Goal: Use online tool/utility: Utilize a website feature to perform a specific function

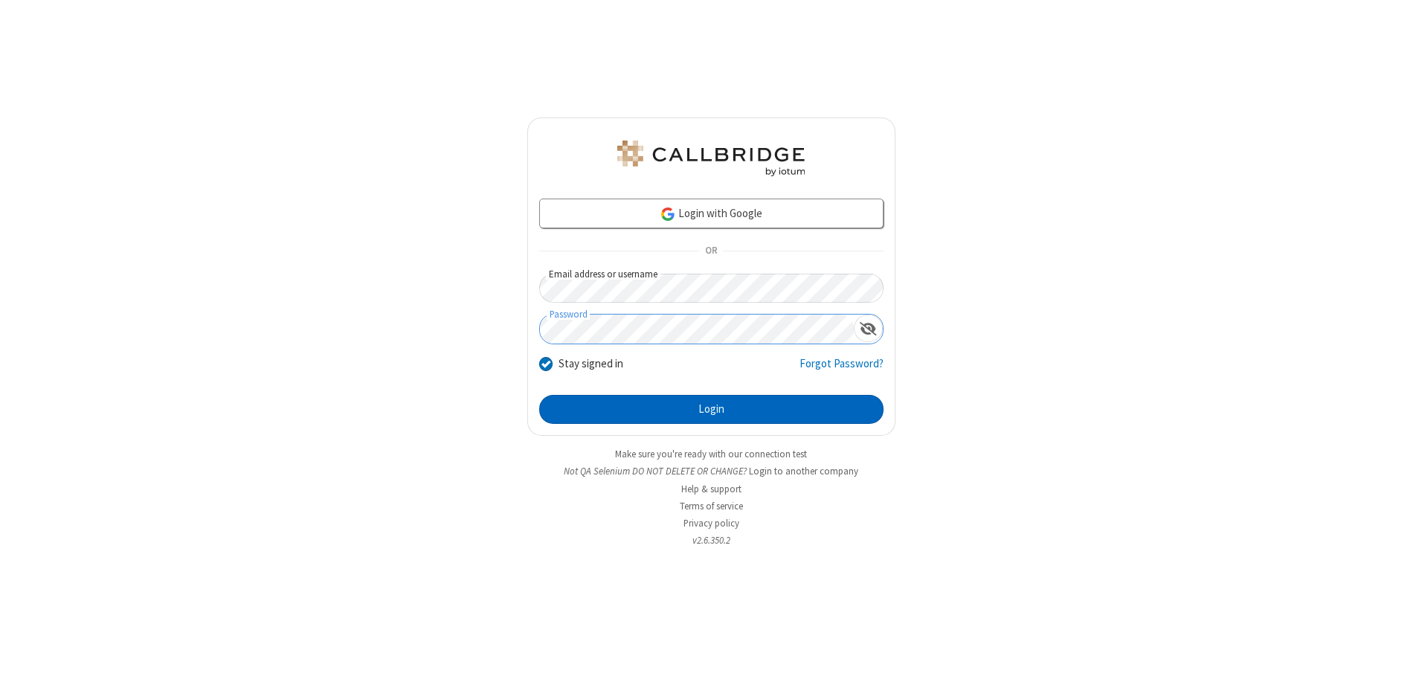
click at [711, 409] on button "Login" at bounding box center [711, 410] width 344 height 30
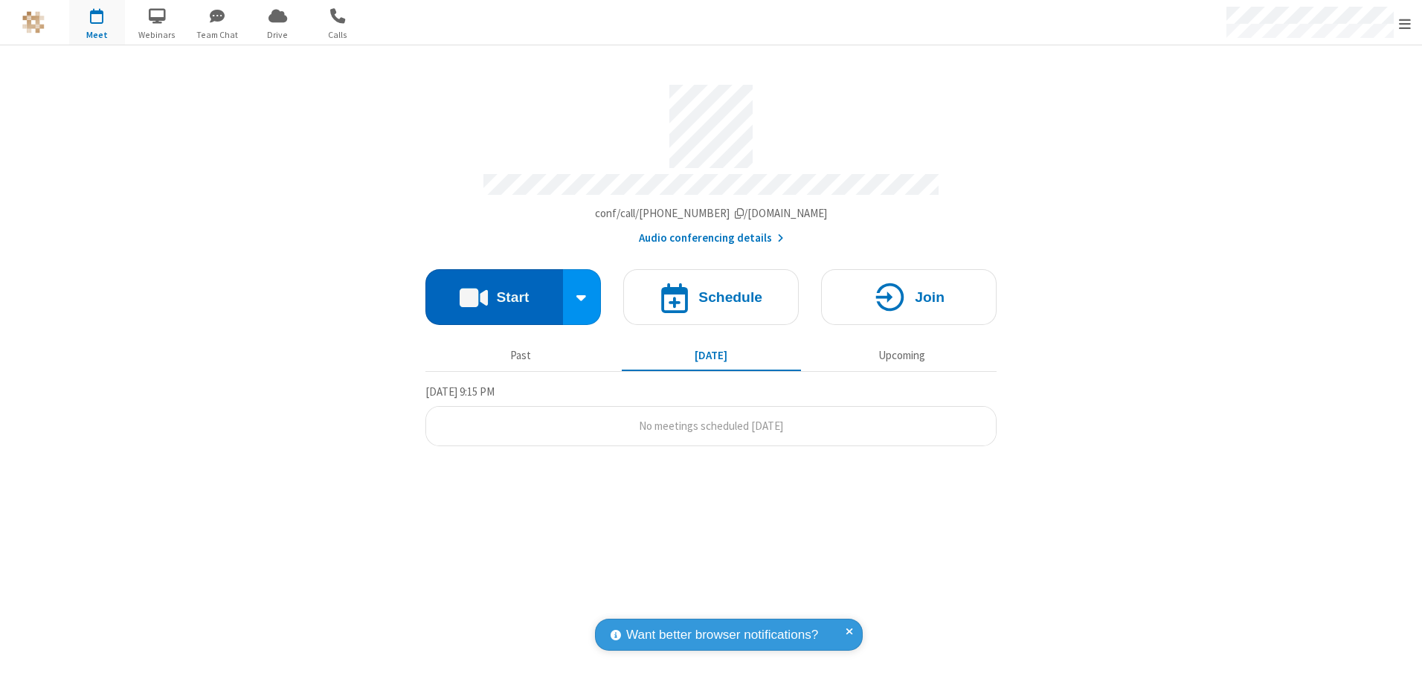
click at [494, 292] on button "Start" at bounding box center [495, 297] width 138 height 56
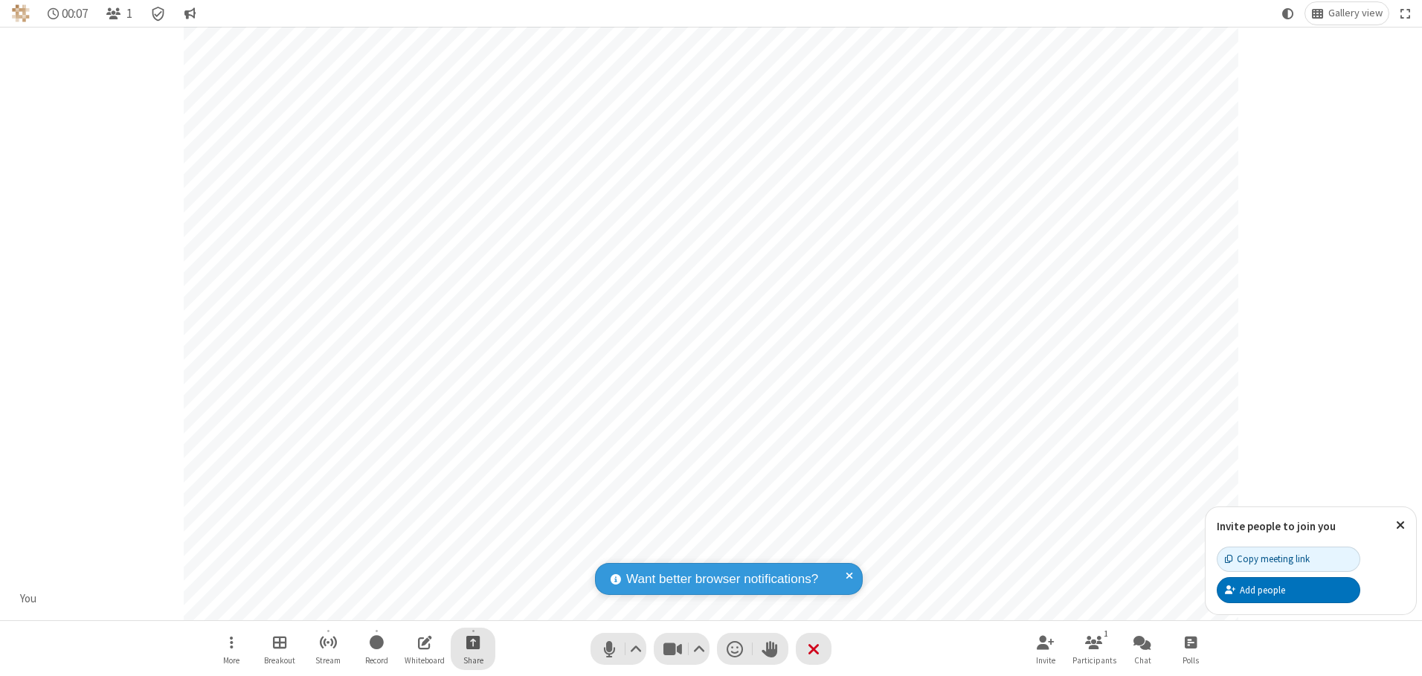
click at [473, 642] on span "Start sharing" at bounding box center [473, 642] width 14 height 19
click at [472, 551] on span "Share additional camera" at bounding box center [482, 554] width 110 height 13
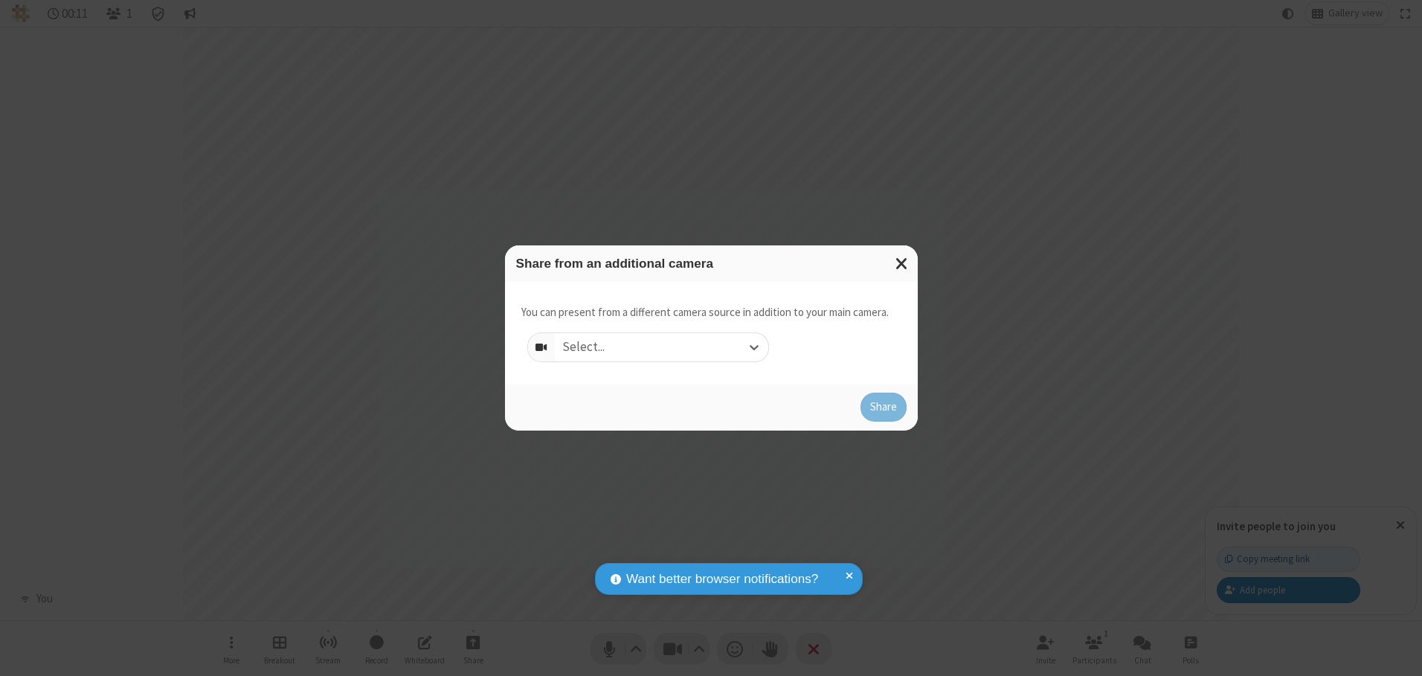
click at [661, 347] on div "Select..." at bounding box center [662, 347] width 214 height 28
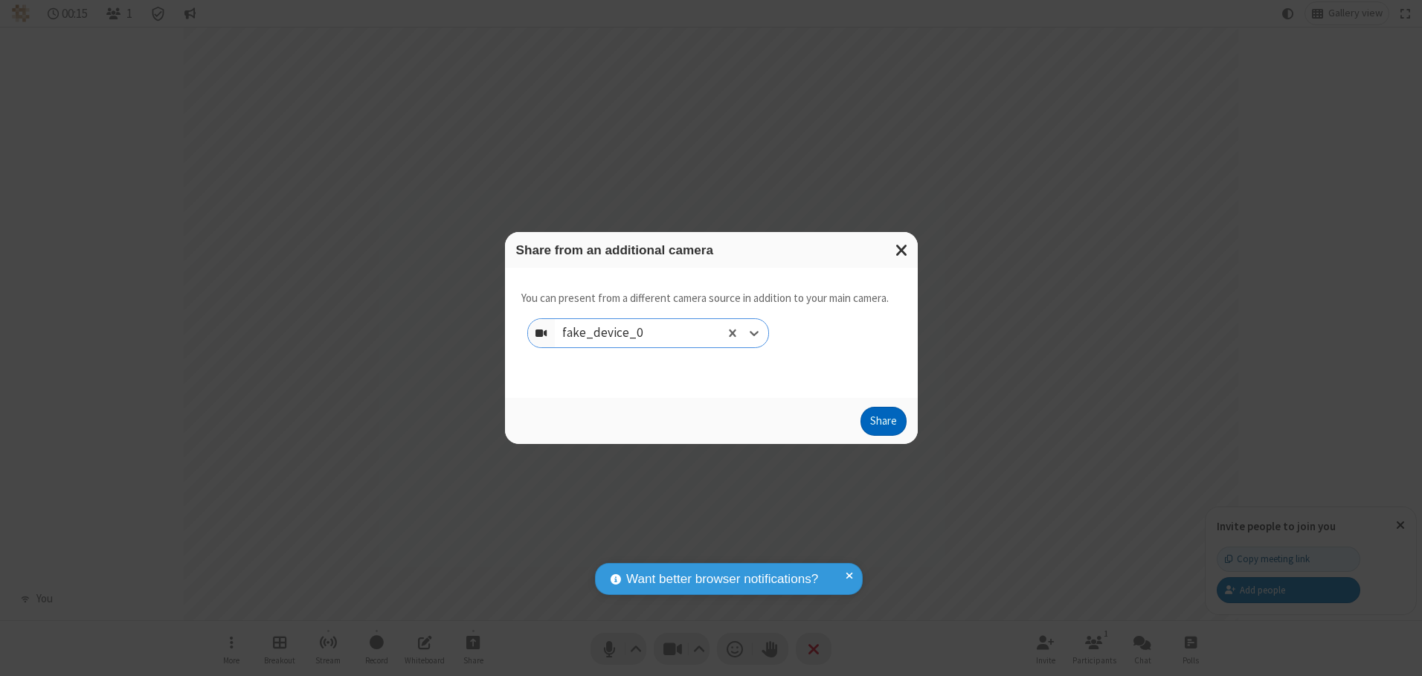
click at [883, 425] on button "Share" at bounding box center [884, 422] width 46 height 30
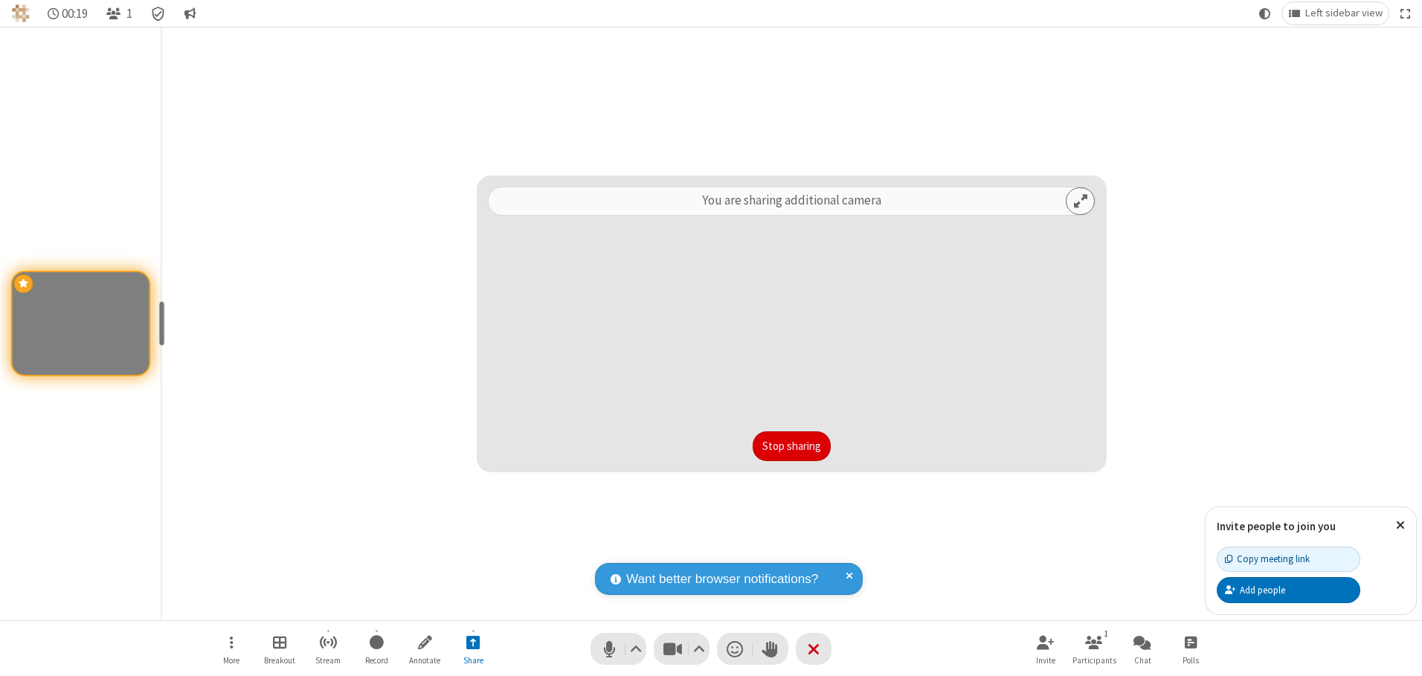
click at [792, 446] on button "Stop sharing" at bounding box center [792, 446] width 78 height 30
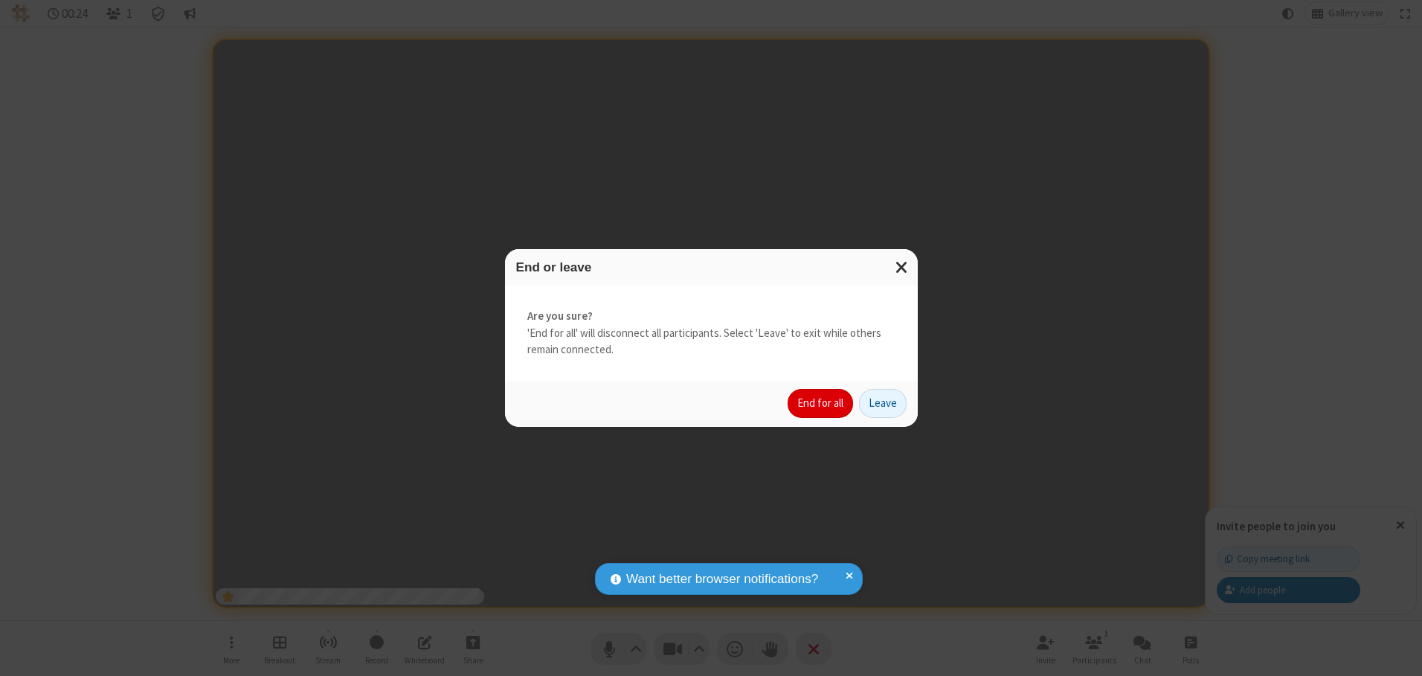
click at [821, 403] on button "End for all" at bounding box center [820, 404] width 65 height 30
